Goal: Information Seeking & Learning: Learn about a topic

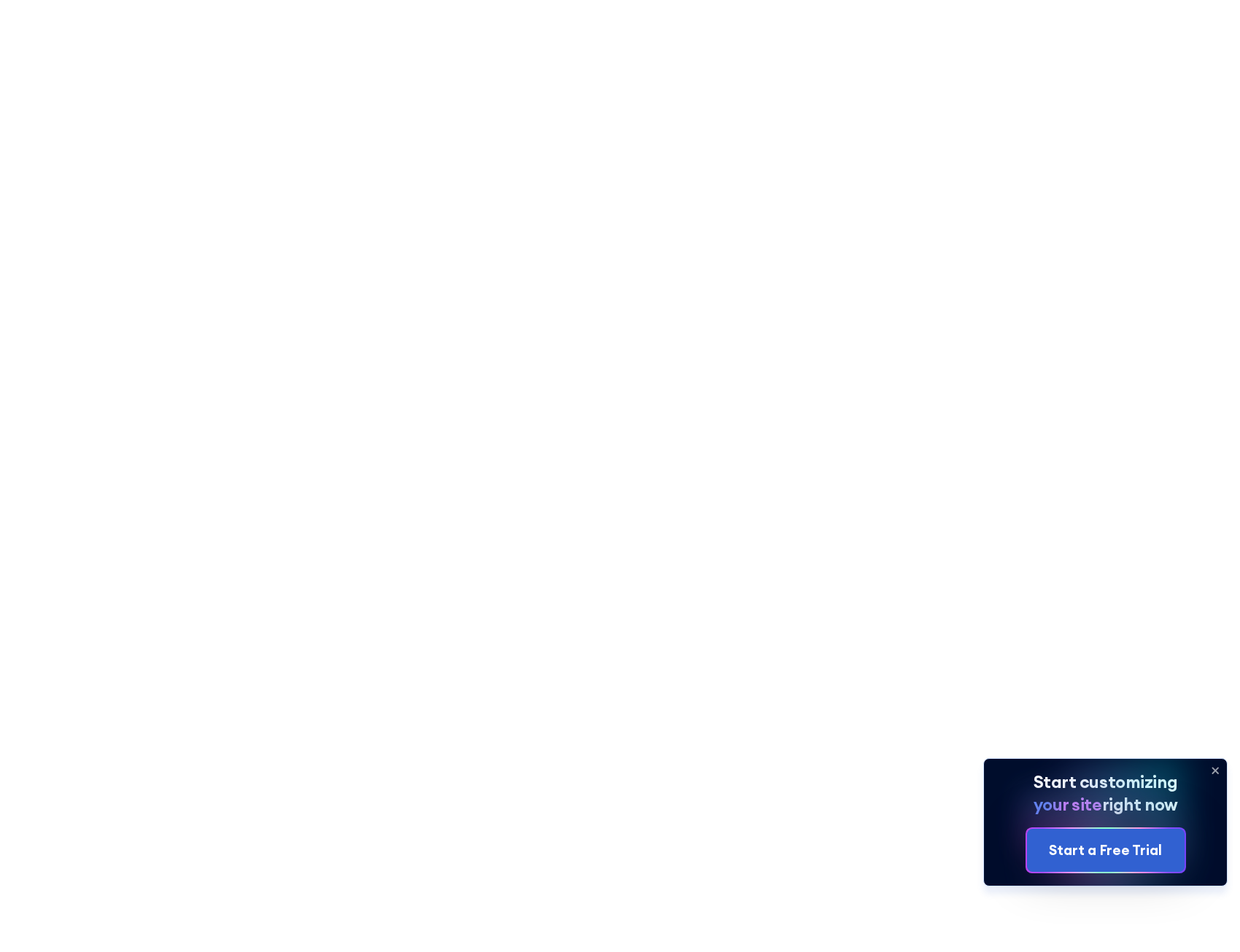
click at [1217, 764] on icon at bounding box center [1215, 770] width 23 height 23
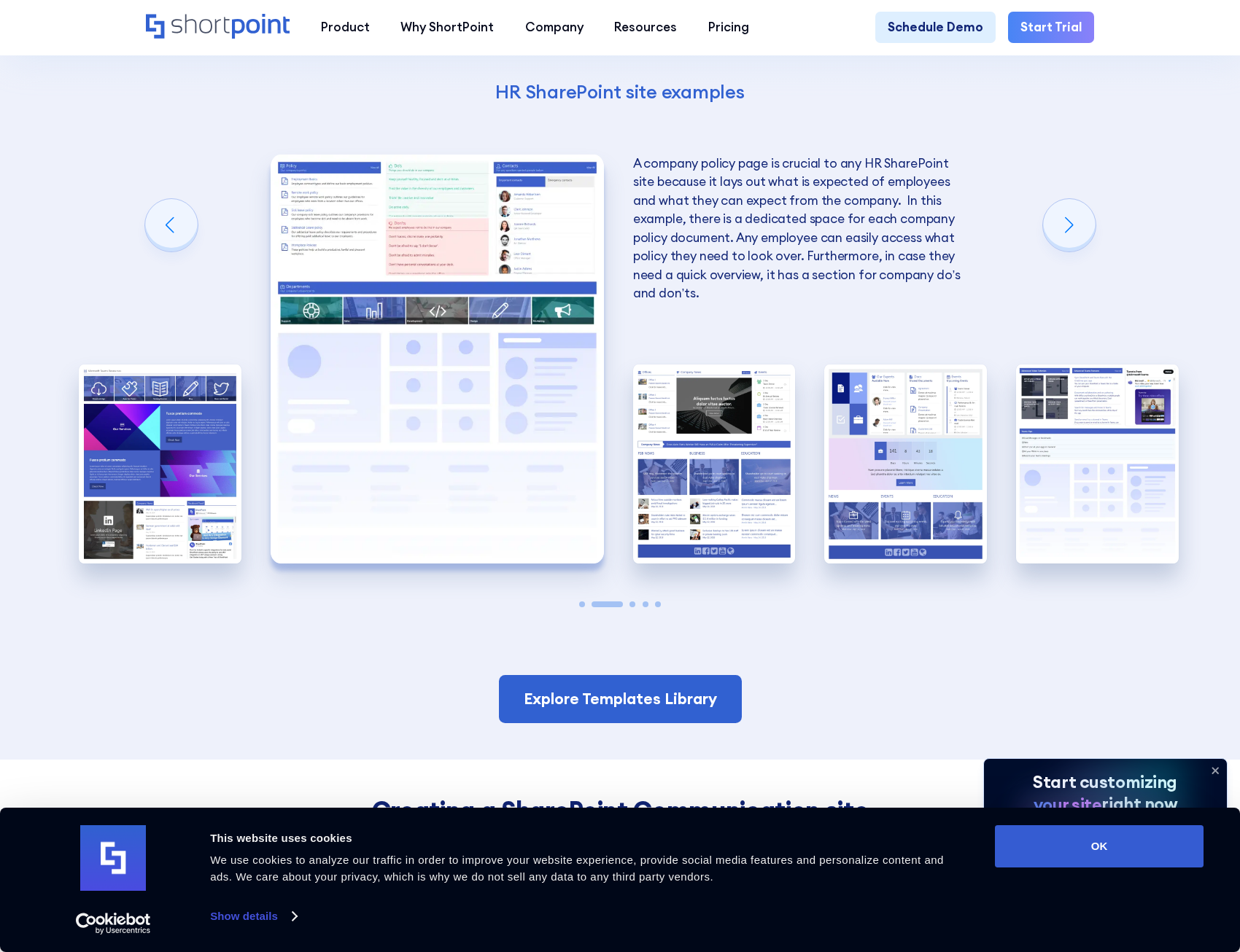
scroll to position [2625, 0]
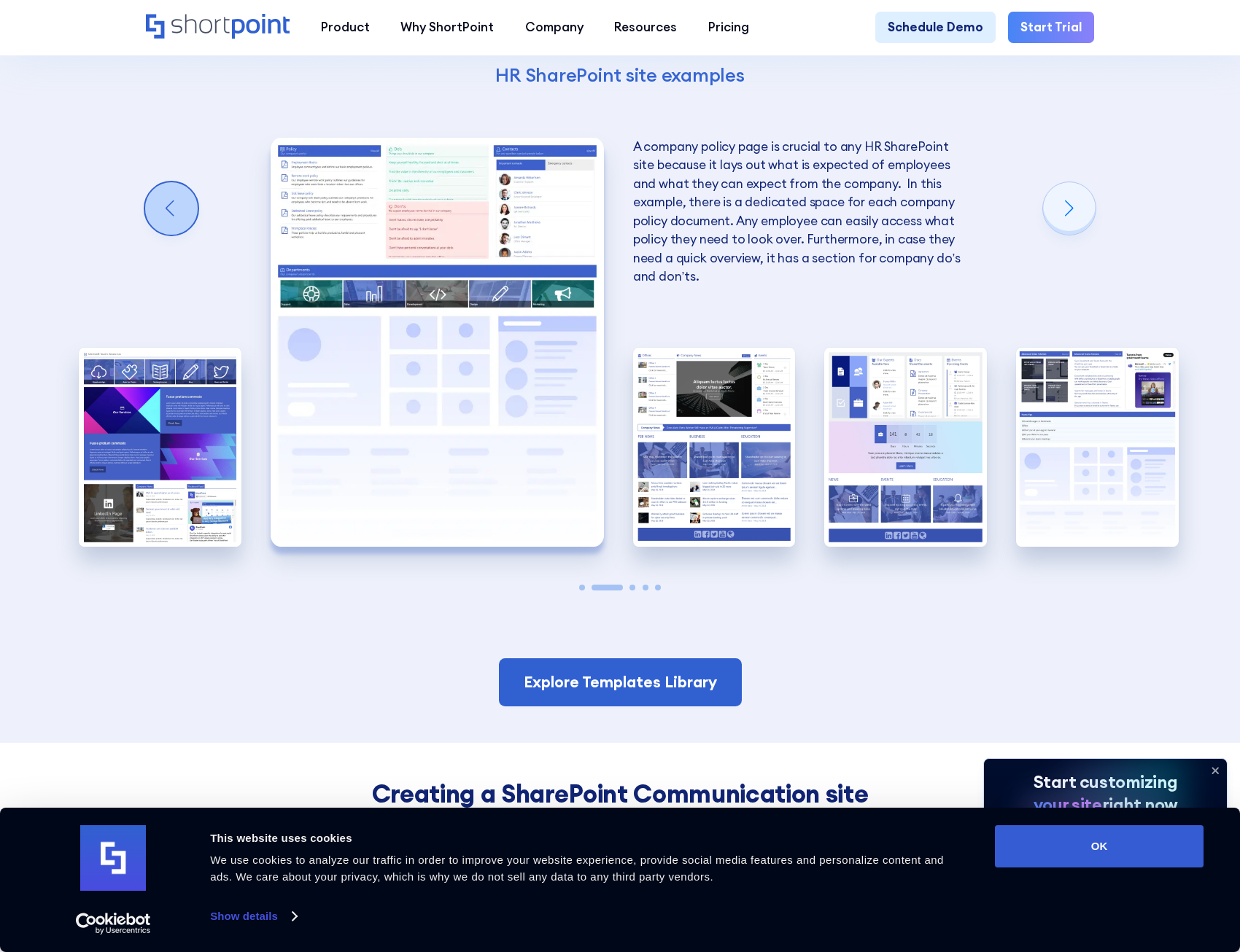
click at [151, 234] on div "Previous slide" at bounding box center [172, 208] width 52 height 52
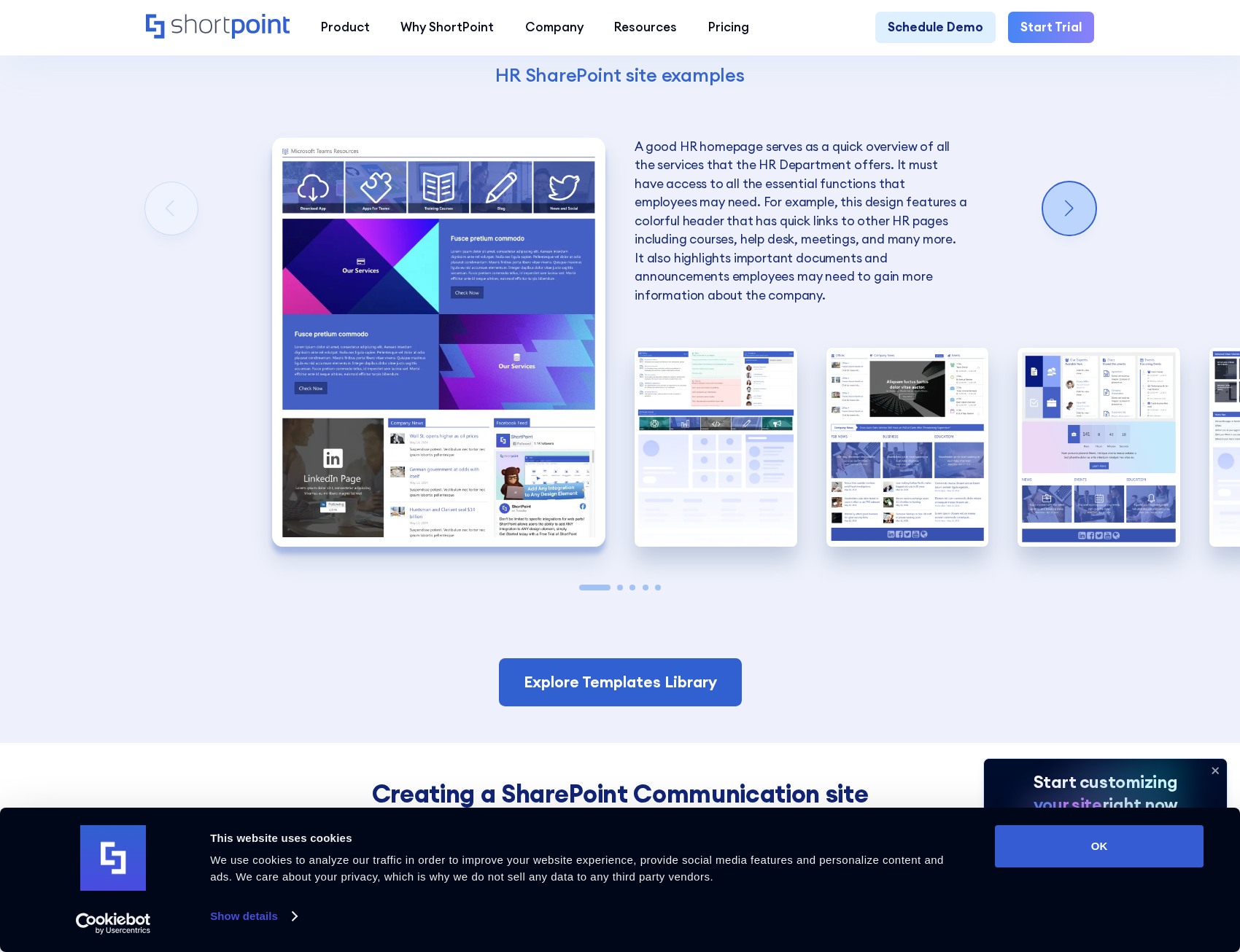
click at [1084, 234] on div "Next slide" at bounding box center [1069, 208] width 52 height 52
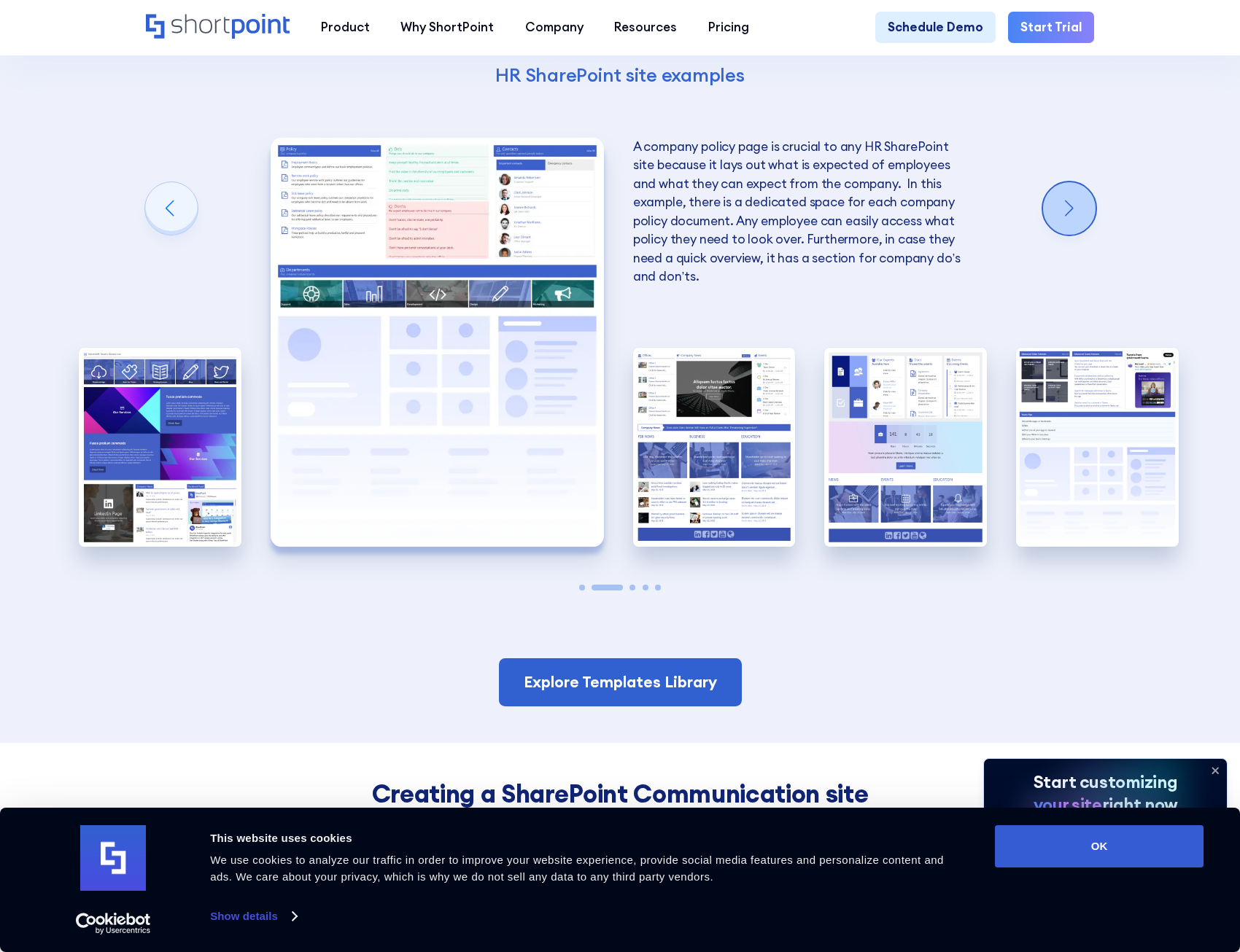
click at [1084, 234] on div "Next slide" at bounding box center [1069, 208] width 52 height 52
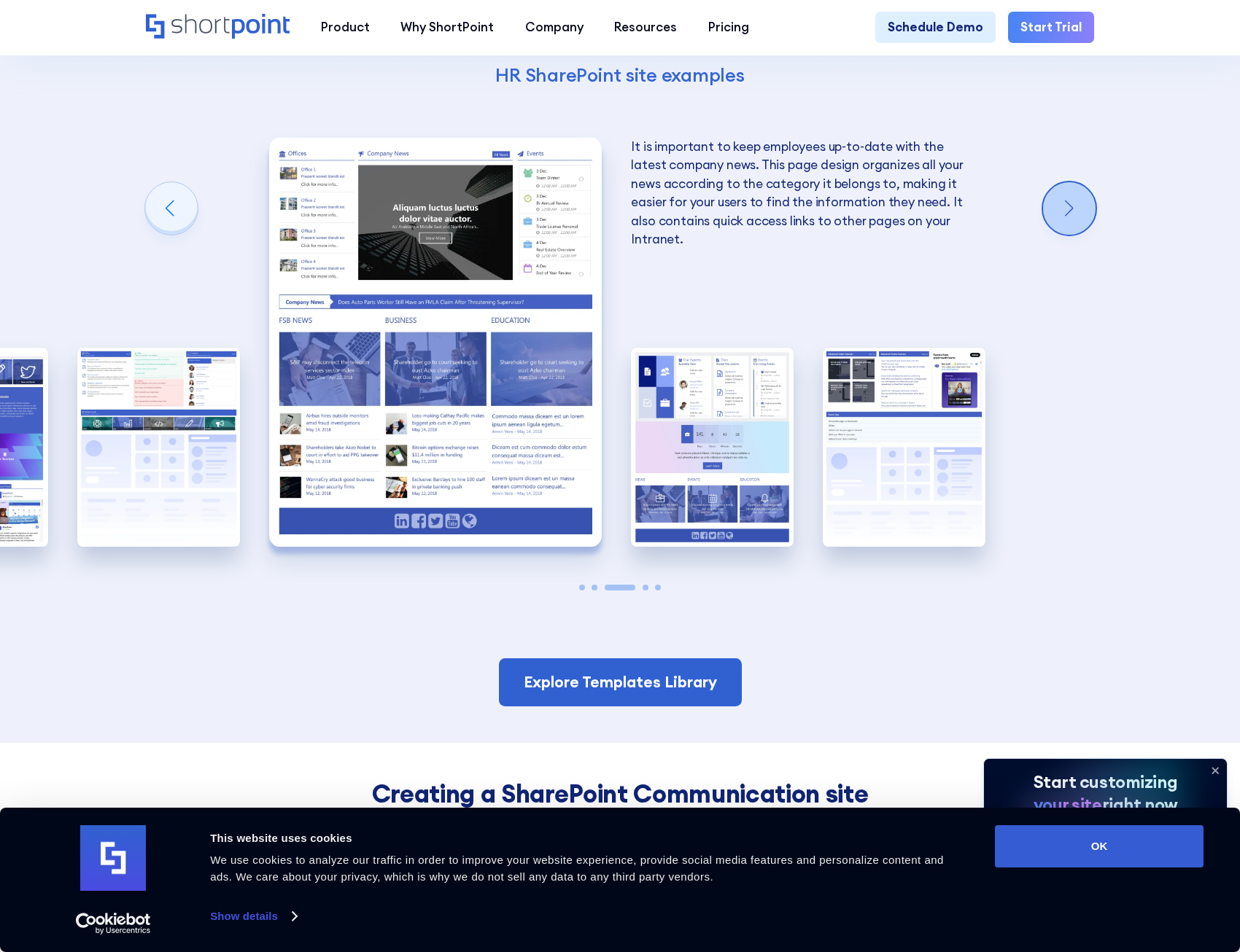
click at [1084, 234] on div "Next slide" at bounding box center [1069, 208] width 52 height 52
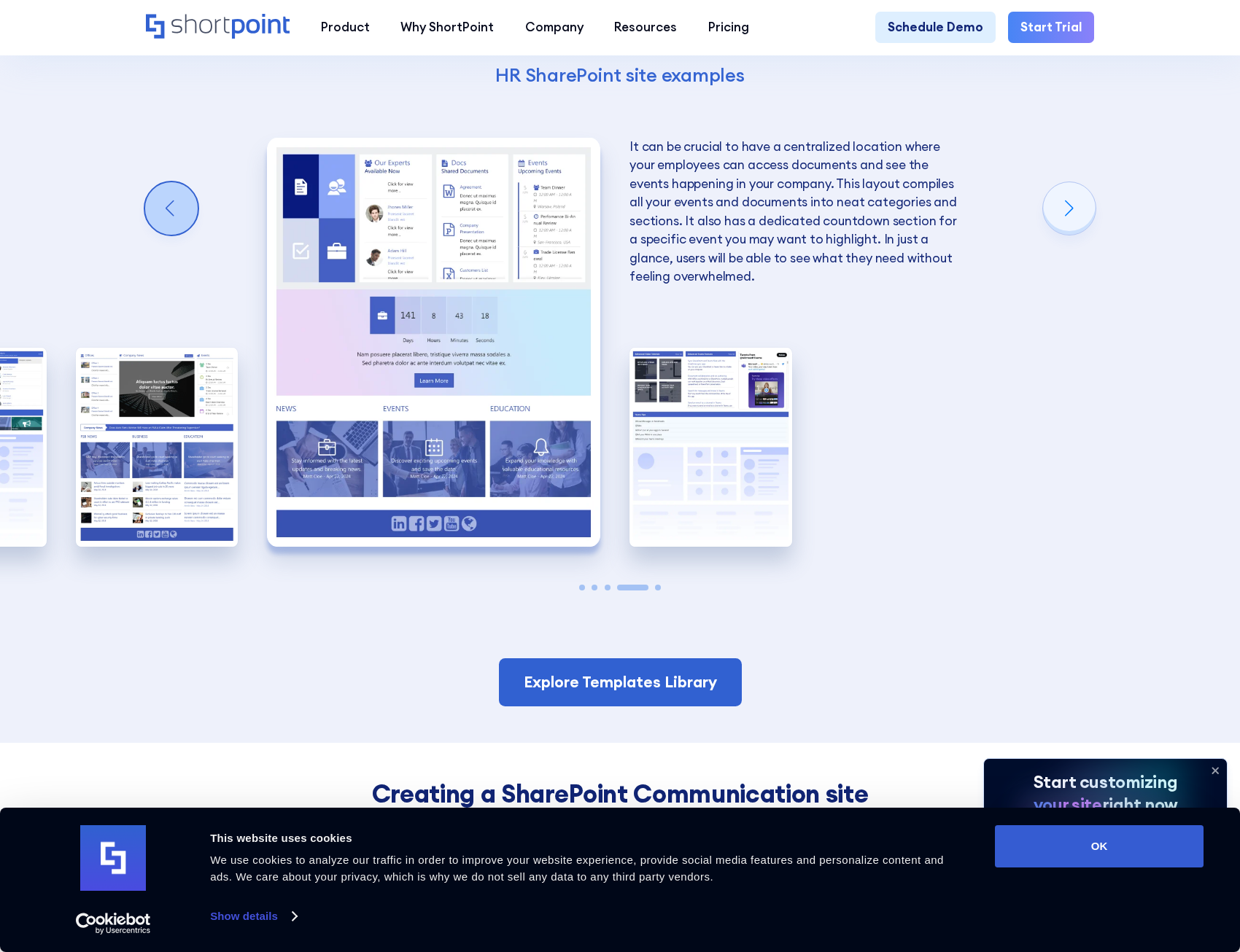
click at [161, 234] on div "Previous slide" at bounding box center [172, 208] width 52 height 52
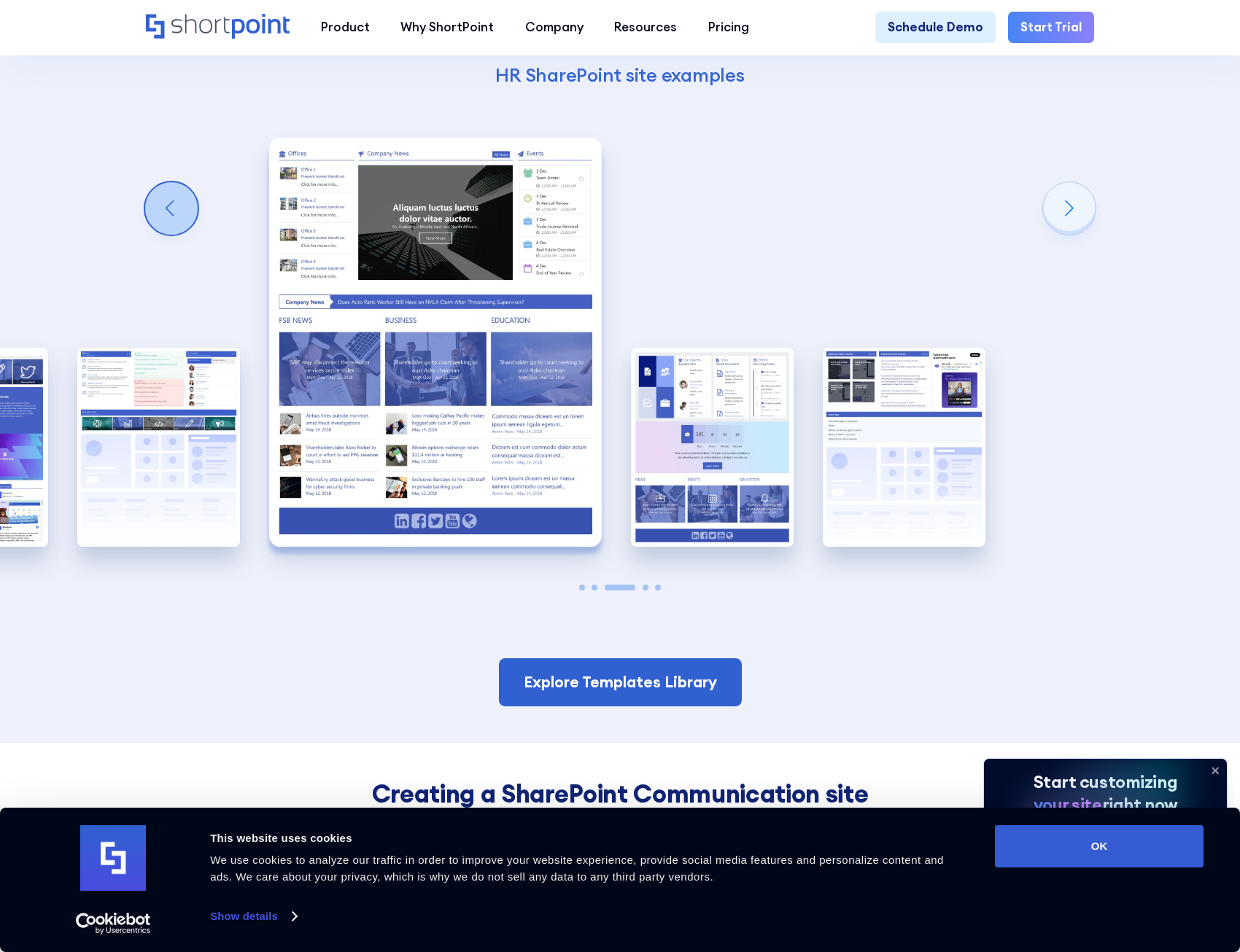
click at [161, 234] on div "Previous slide" at bounding box center [172, 208] width 52 height 52
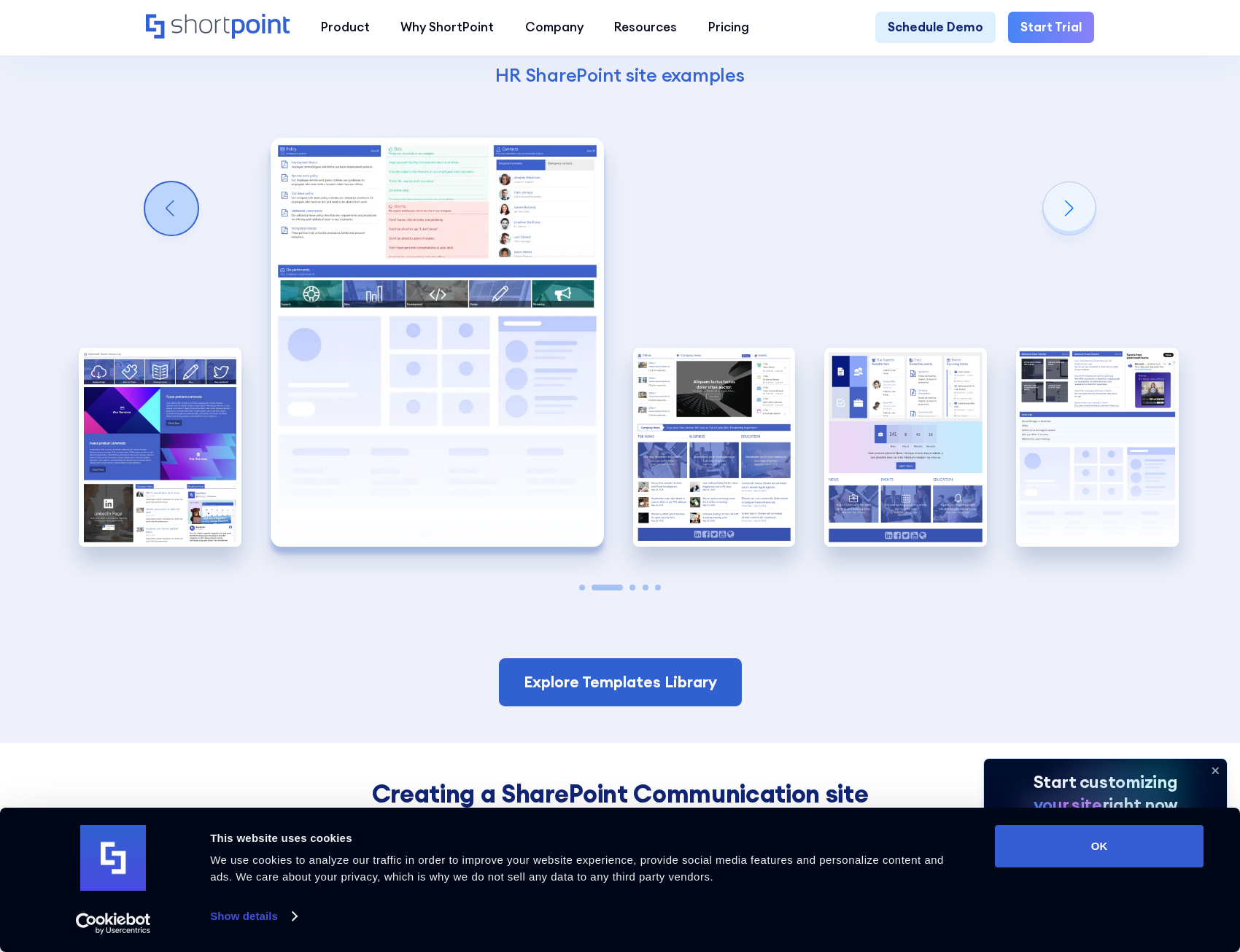
click at [161, 234] on div "Previous slide" at bounding box center [172, 208] width 52 height 52
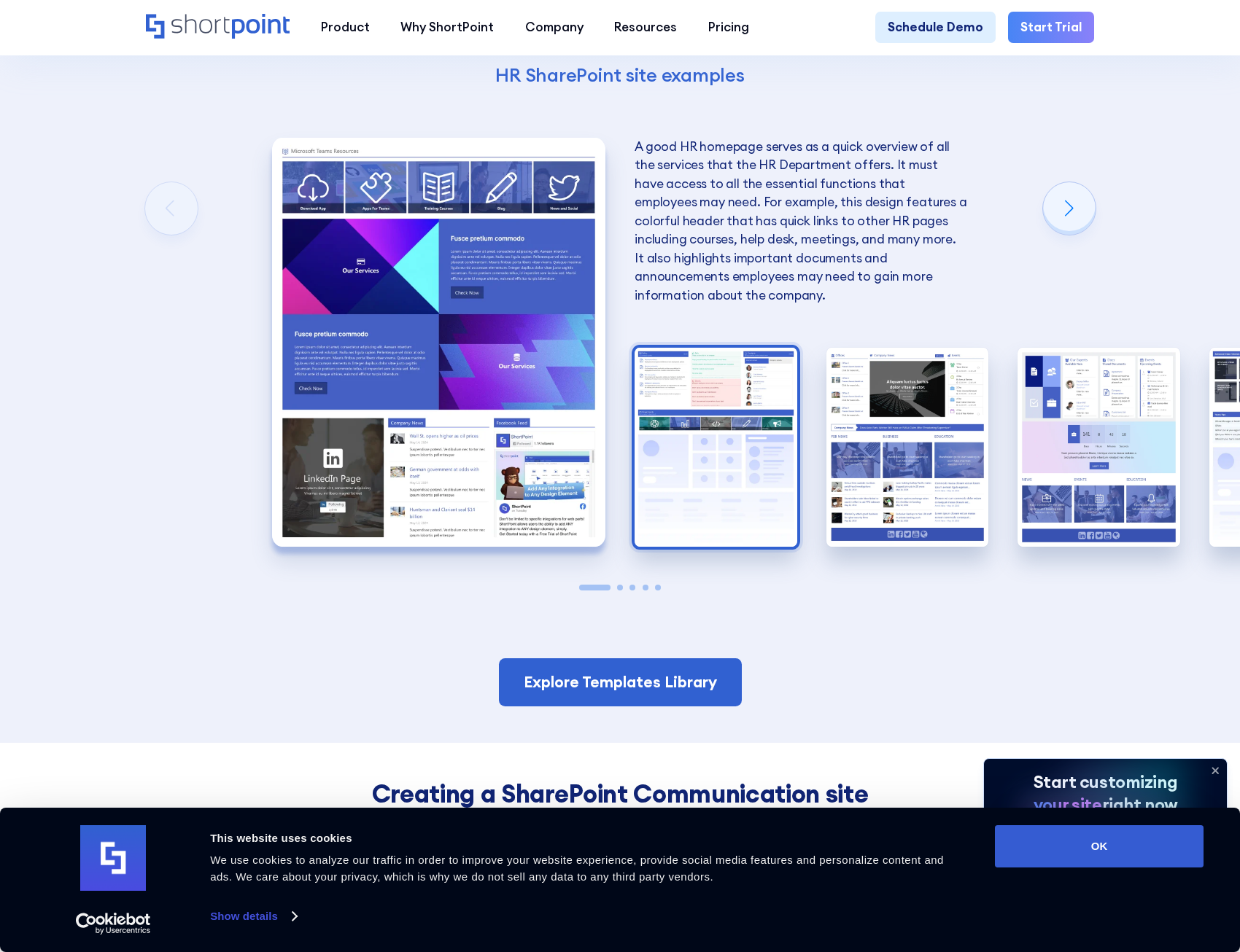
click at [742, 466] on img "2 / 5" at bounding box center [715, 447] width 163 height 199
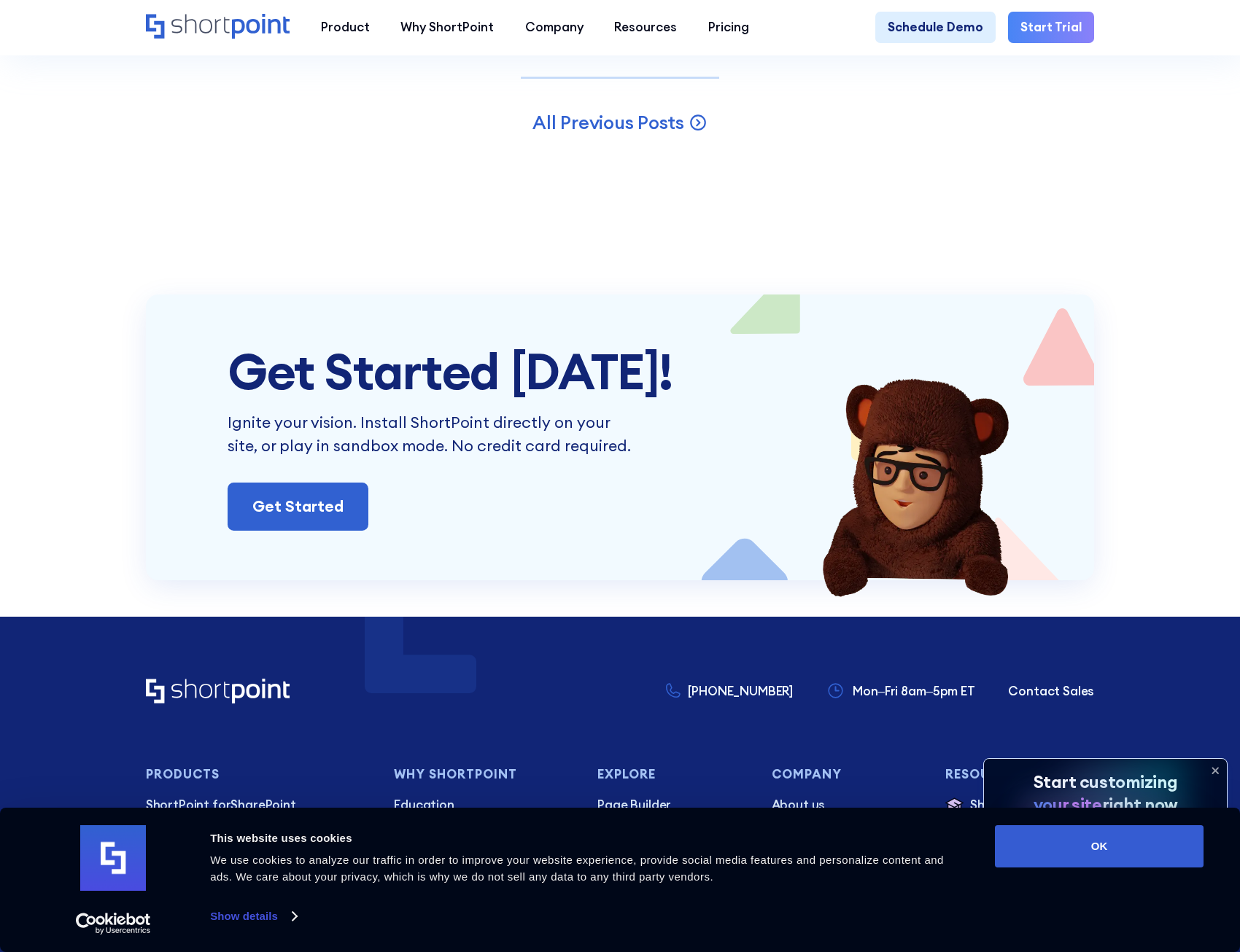
scroll to position [4667, 0]
